Goal: Complete application form: Complete application form

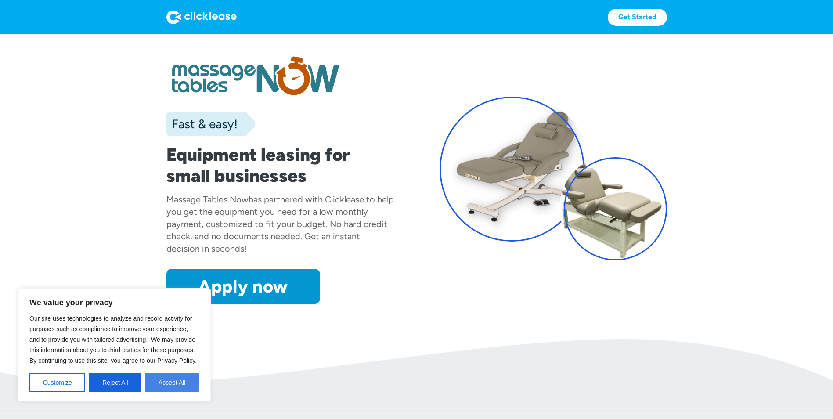
click at [162, 385] on button "Accept All" at bounding box center [172, 382] width 54 height 19
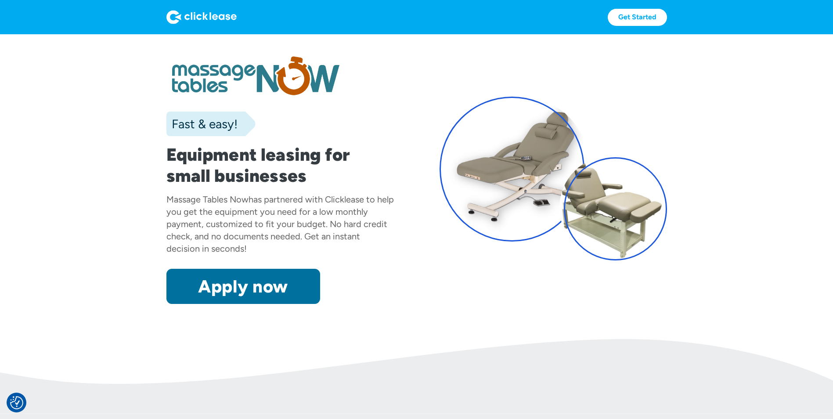
click at [265, 284] on link "Apply now" at bounding box center [243, 286] width 154 height 35
